Goal: Find specific page/section: Find specific page/section

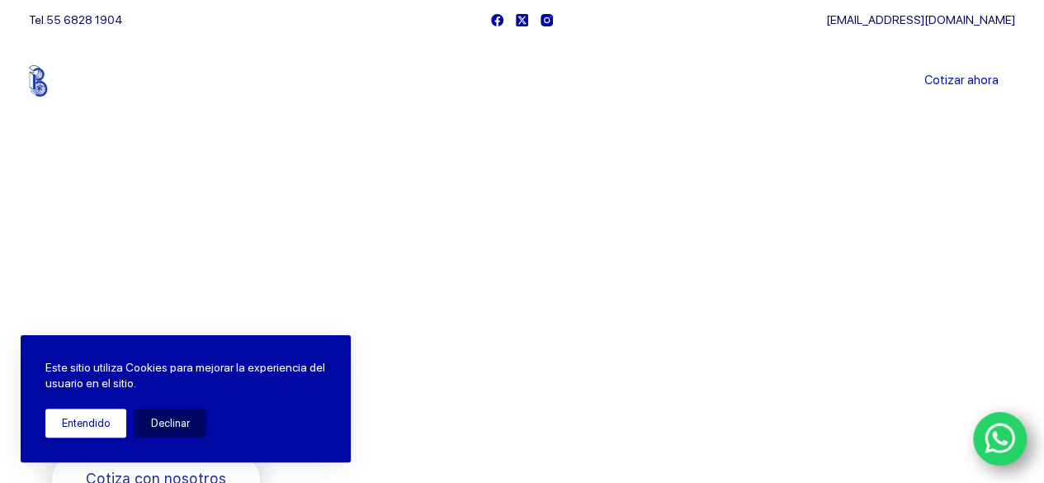
drag, startPoint x: 147, startPoint y: 423, endPoint x: 102, endPoint y: 417, distance: 44.9
click at [102, 417] on div "Entendido Declinar" at bounding box center [185, 422] width 280 height 29
click at [102, 417] on button "Entendido" at bounding box center [85, 422] width 81 height 29
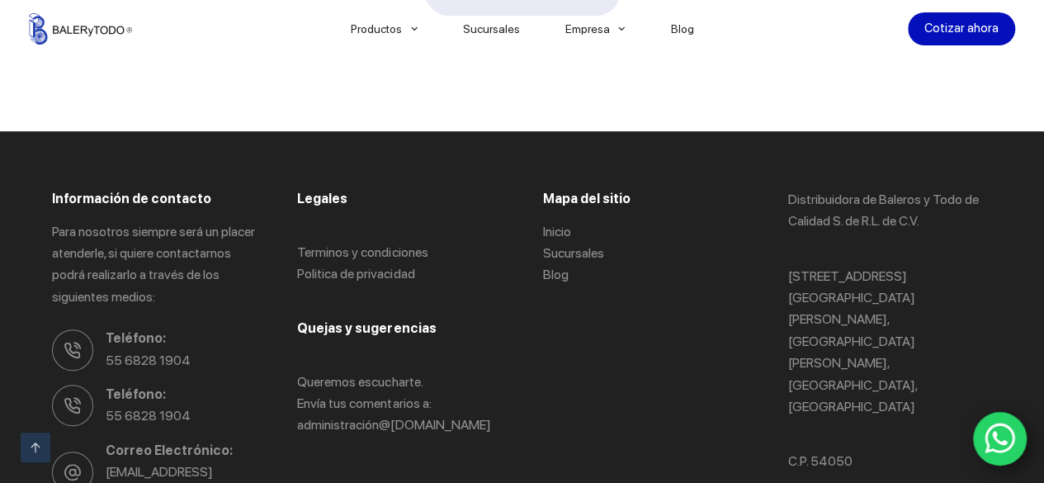
scroll to position [3377, 0]
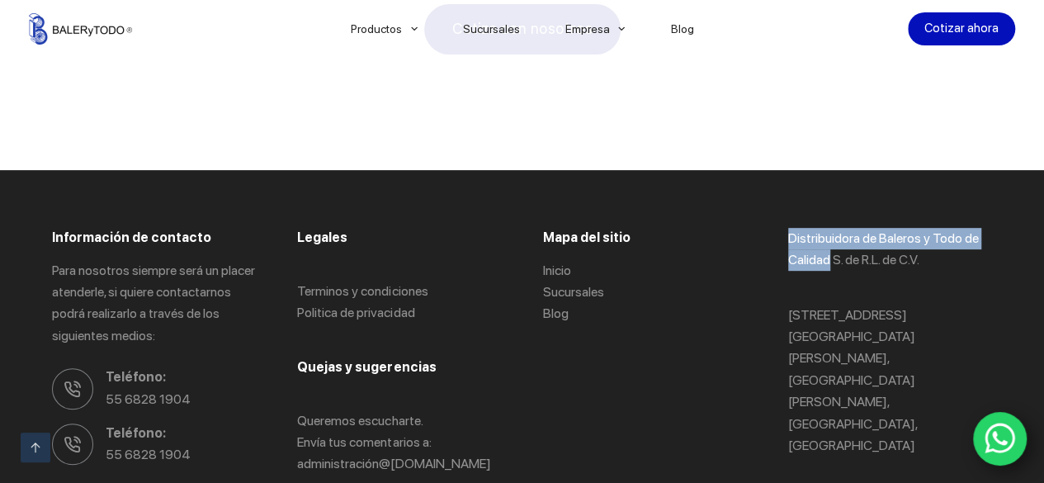
drag, startPoint x: 790, startPoint y: 172, endPoint x: 833, endPoint y: 194, distance: 48.0
click at [833, 228] on p "Distribuidora de Baleros y Todo de Calidad S. de R.L. de C.V." at bounding box center [890, 250] width 204 height 44
copy p "Distribuidora [PERSON_NAME] y Todo de Calidad"
click at [347, 304] on link "Politica de privacidad" at bounding box center [355, 312] width 117 height 16
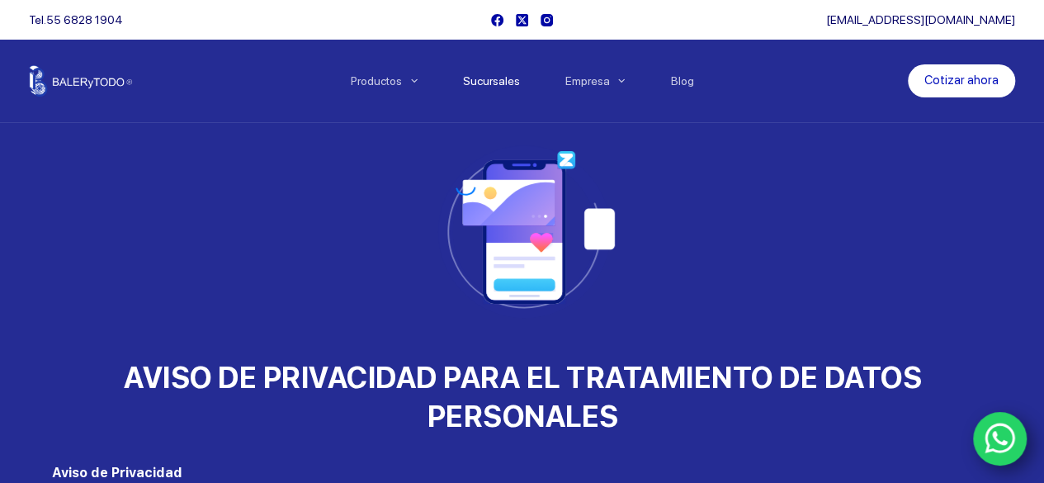
click at [515, 81] on link "Sucursales" at bounding box center [491, 81] width 102 height 0
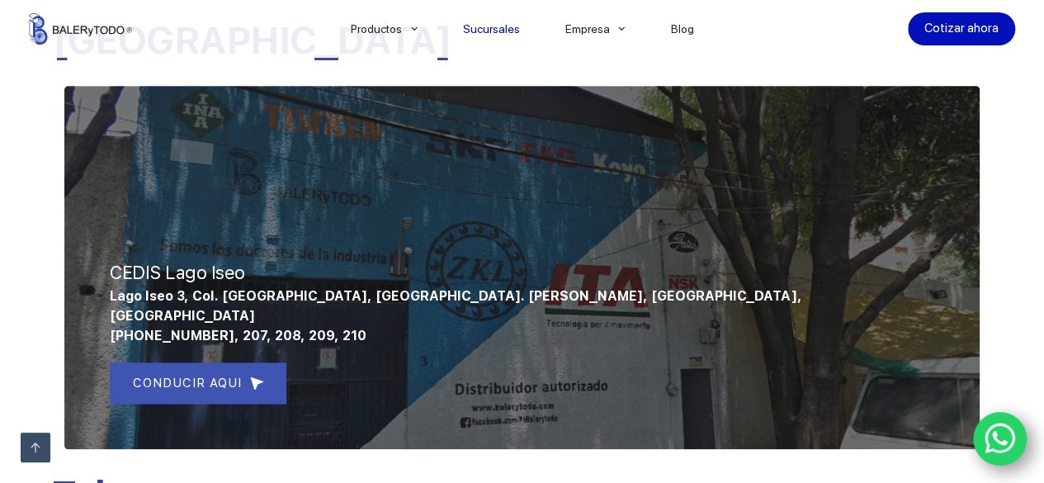
scroll to position [695, 0]
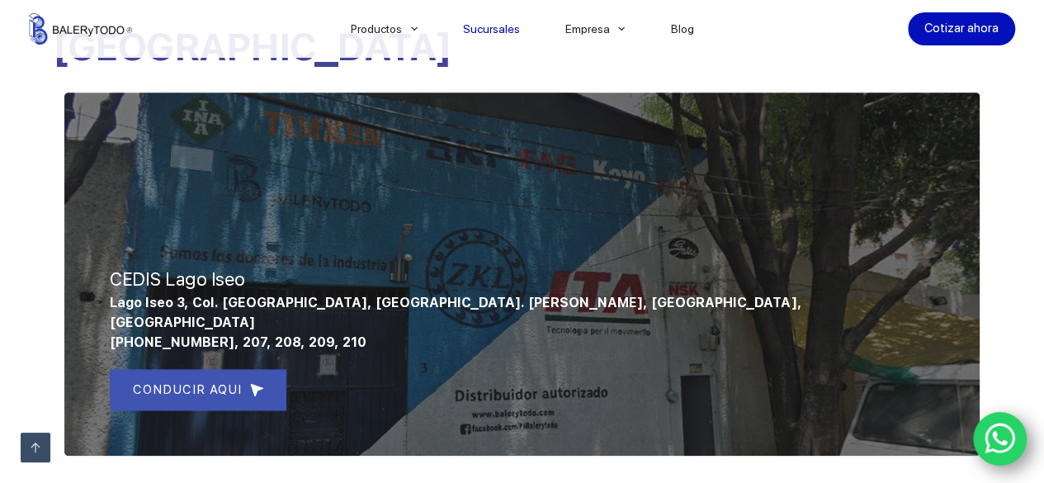
drag, startPoint x: 1049, startPoint y: 64, endPoint x: 1055, endPoint y: 183, distance: 118.9
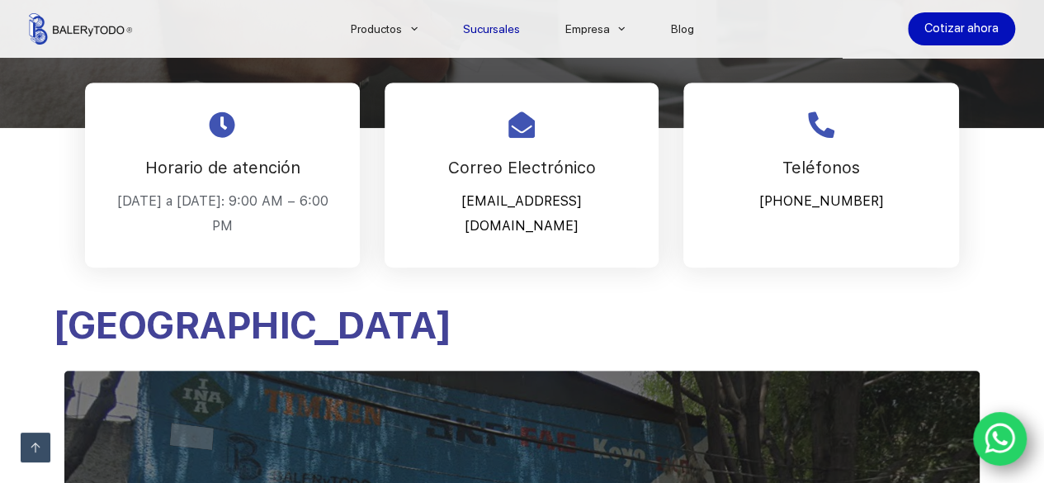
scroll to position [413, 0]
